Goal: Task Accomplishment & Management: Complete application form

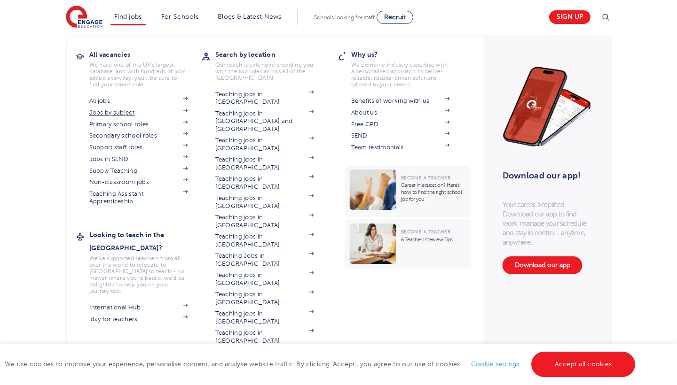
click at [109, 115] on link "Jobs by subject" at bounding box center [138, 113] width 99 height 8
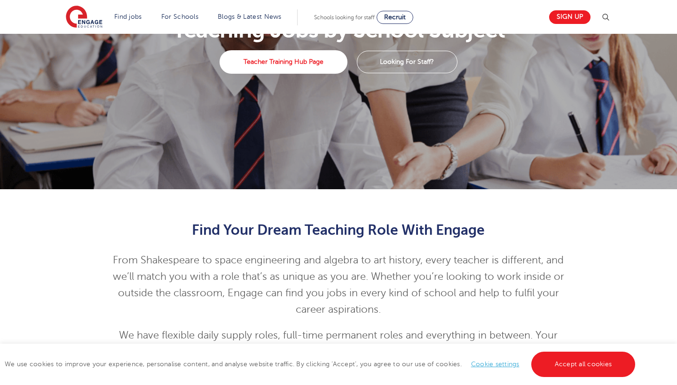
scroll to position [141, 0]
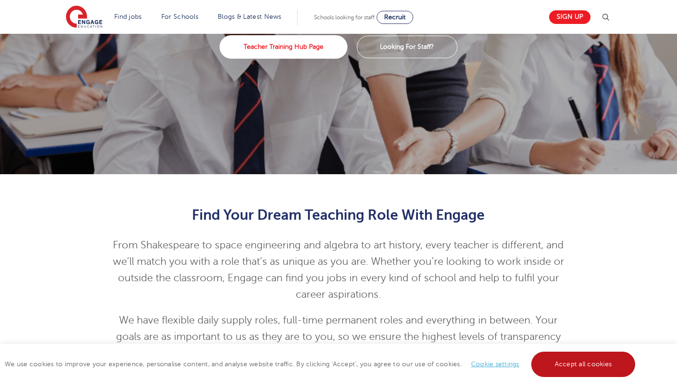
click at [582, 361] on link "Accept all cookies" at bounding box center [583, 364] width 104 height 25
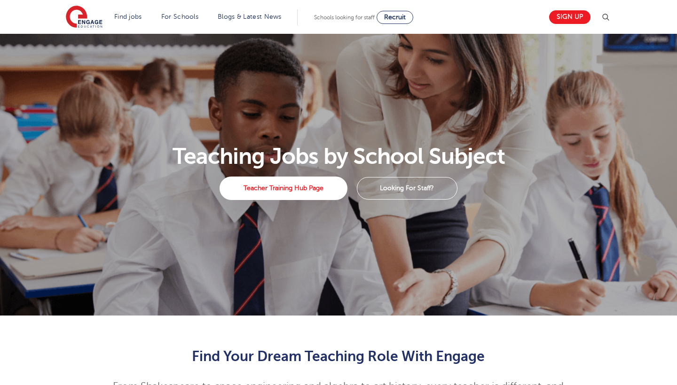
scroll to position [0, 0]
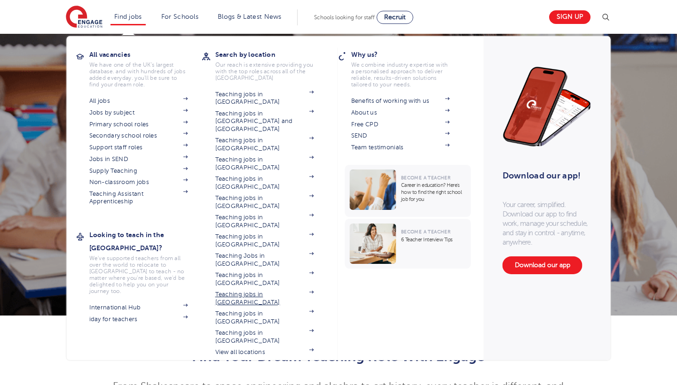
click at [247, 291] on link "Teaching jobs in [GEOGRAPHIC_DATA]" at bounding box center [264, 299] width 99 height 16
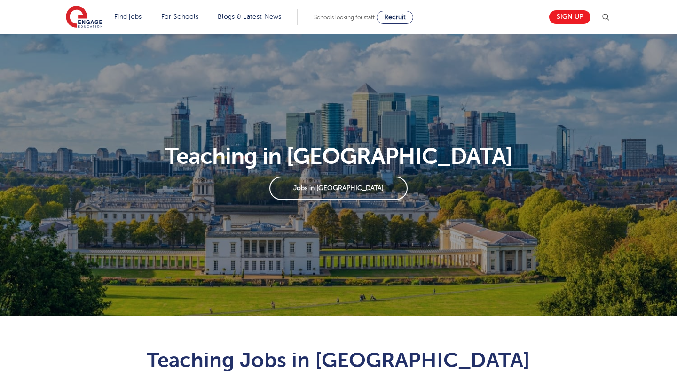
click at [335, 192] on link "Jobs in London" at bounding box center [338, 188] width 138 height 23
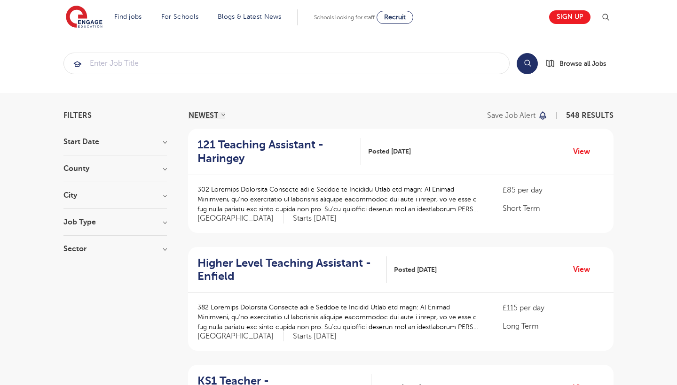
click at [98, 142] on h3 "Start Date" at bounding box center [114, 142] width 103 height 8
click at [79, 203] on h3 "City" at bounding box center [114, 205] width 103 height 8
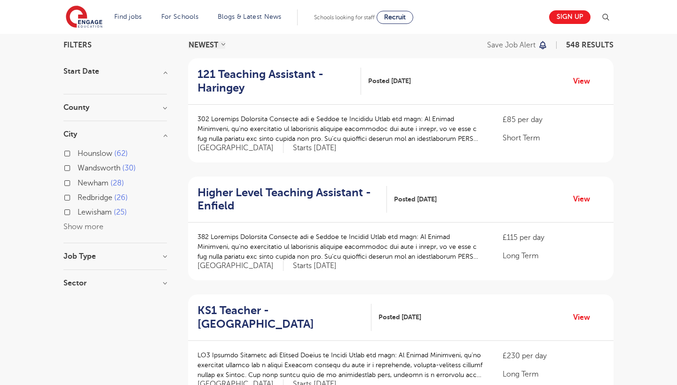
scroll to position [72, 0]
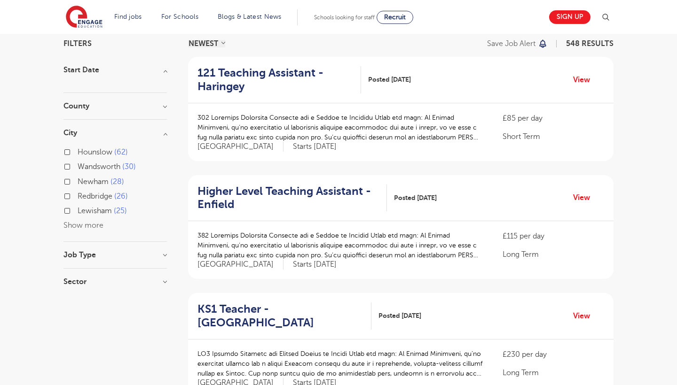
click at [95, 252] on h3 "Job Type" at bounding box center [114, 255] width 103 height 8
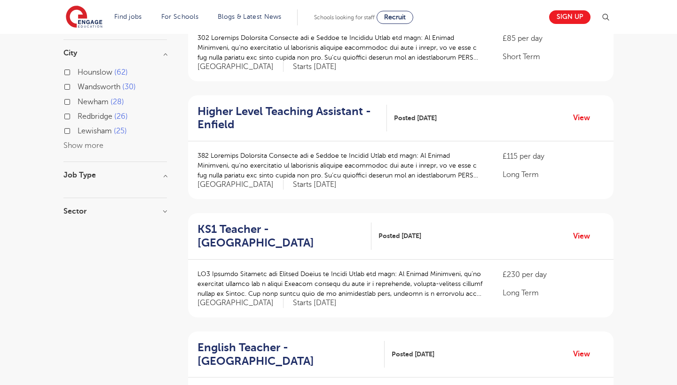
scroll to position [172, 0]
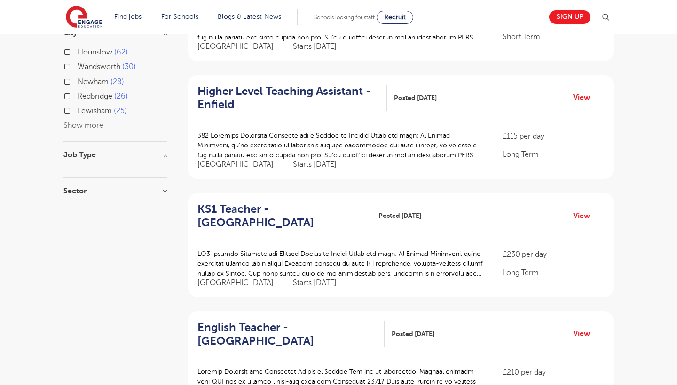
click at [81, 185] on section "Start Date County London 548 Hertfordshire 138 Leeds 52 West Sussex 17 Ealing 1…" at bounding box center [114, 85] width 103 height 238
click at [79, 187] on h3 "Sector" at bounding box center [114, 191] width 103 height 8
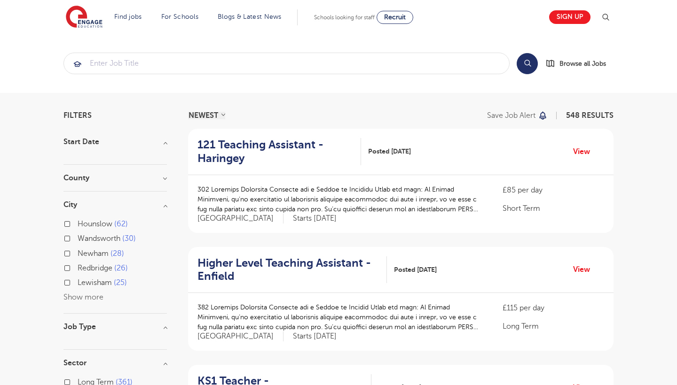
scroll to position [0, 0]
click at [573, 18] on link "Sign up" at bounding box center [569, 17] width 41 height 14
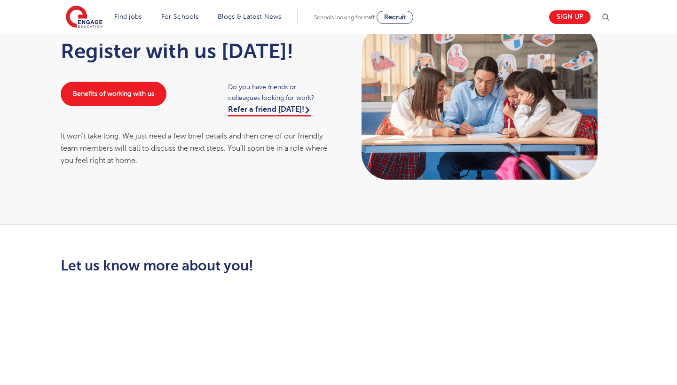
scroll to position [65, 0]
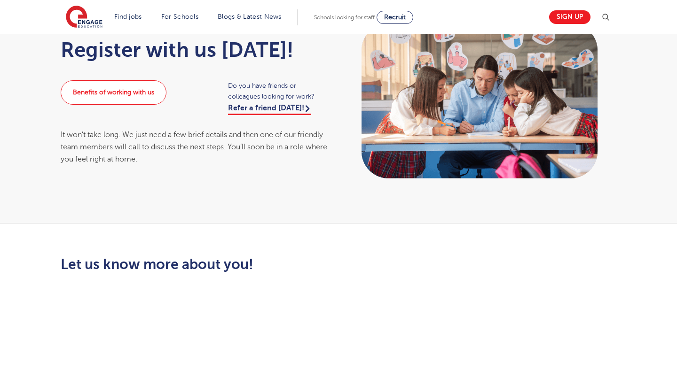
click at [128, 95] on link "Benefits of working with us" at bounding box center [114, 92] width 106 height 24
